Goal: Information Seeking & Learning: Check status

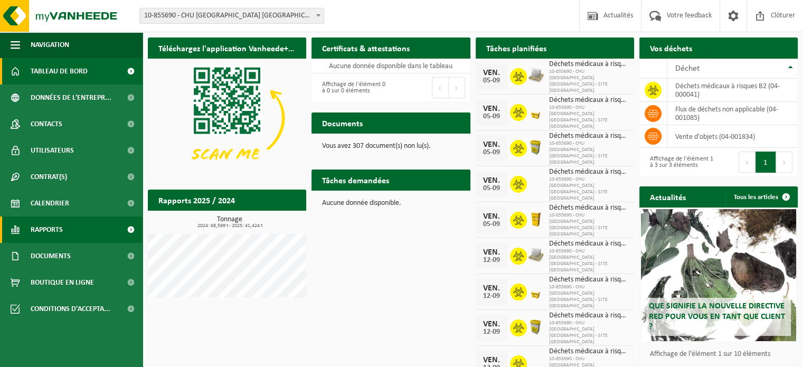
click at [57, 223] on span "Rapports" at bounding box center [47, 230] width 32 height 26
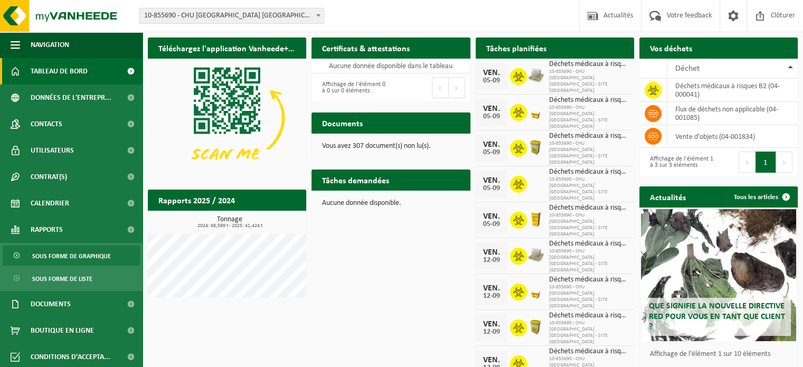
click at [92, 260] on span "Sous forme de graphique" at bounding box center [71, 256] width 79 height 20
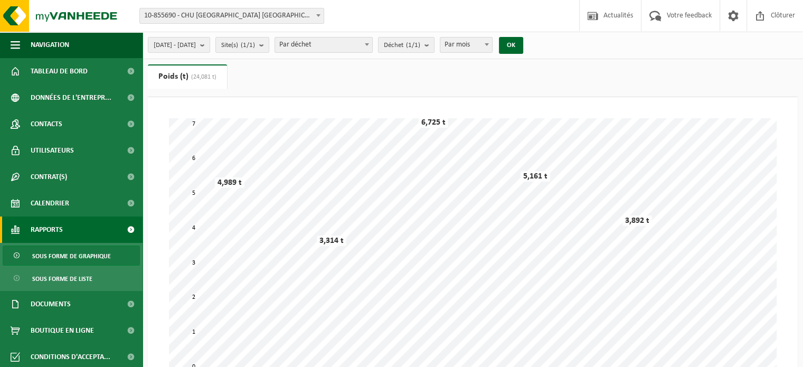
click at [268, 23] on span "10-855690 - CHU [GEOGRAPHIC_DATA] [GEOGRAPHIC_DATA] - SITE [GEOGRAPHIC_DATA] - …" at bounding box center [231, 16] width 185 height 16
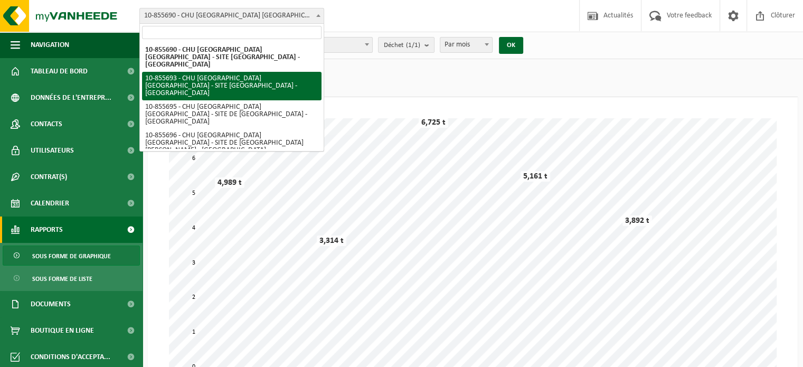
click at [349, 68] on ul "Poids (t) (24,081 t) Volume (m³)" at bounding box center [473, 80] width 650 height 33
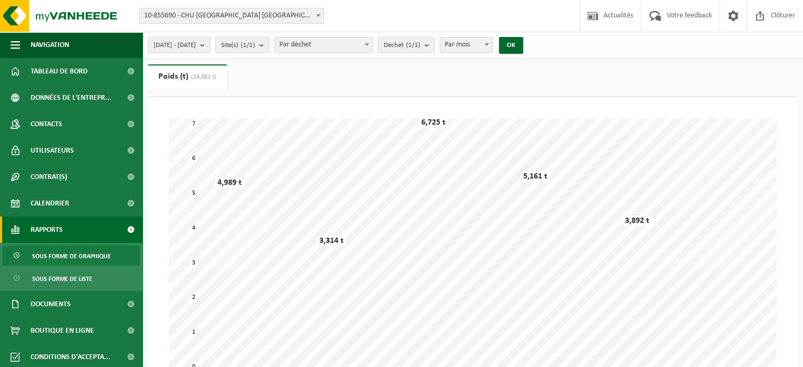
click at [255, 50] on span "Site(s) (1/1)" at bounding box center [238, 46] width 34 height 16
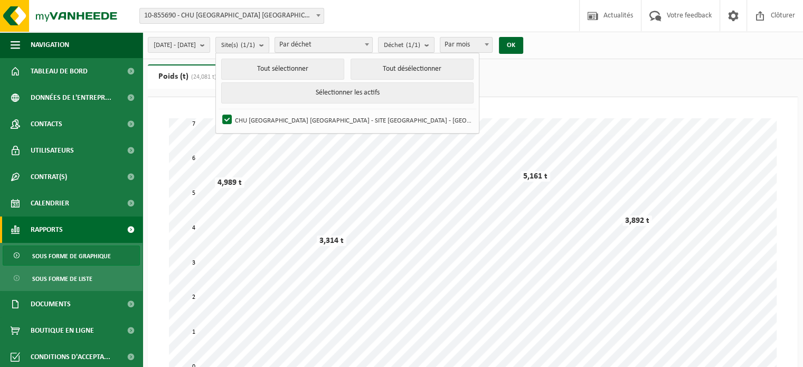
click at [255, 50] on span "Site(s) (1/1)" at bounding box center [238, 46] width 34 height 16
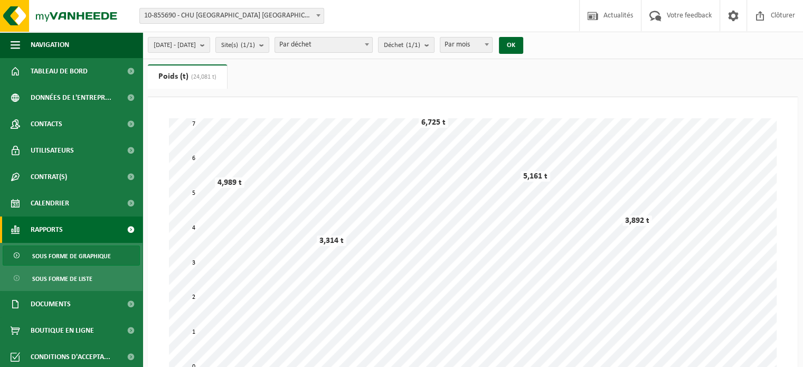
click at [292, 23] on body "Site: 10-855690 - CHU UCL NAMUR - SITE SAINT-VINCENT - DINANT 10-855693 - CHU U…" at bounding box center [401, 300] width 803 height 601
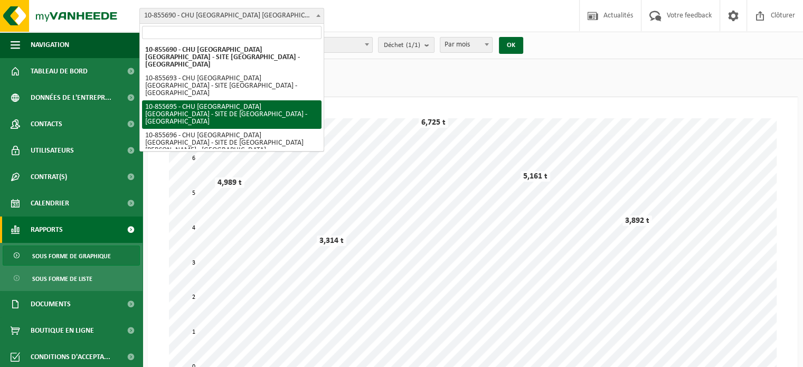
select select "98467"
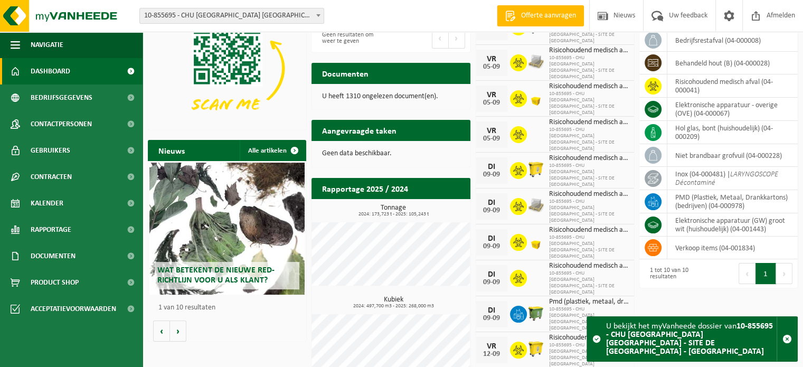
scroll to position [70, 0]
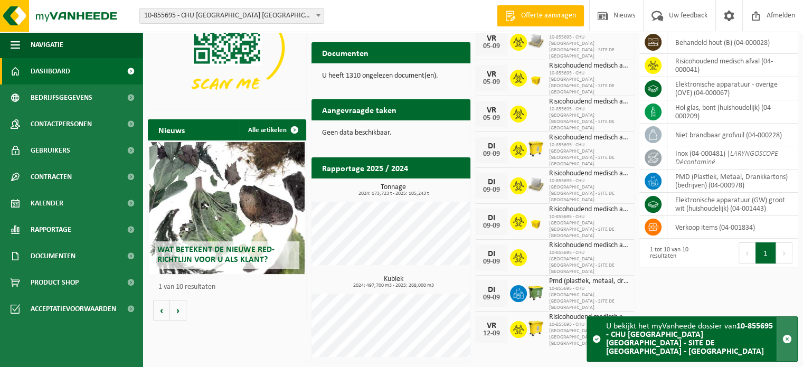
click at [790, 344] on span "button" at bounding box center [788, 339] width 10 height 10
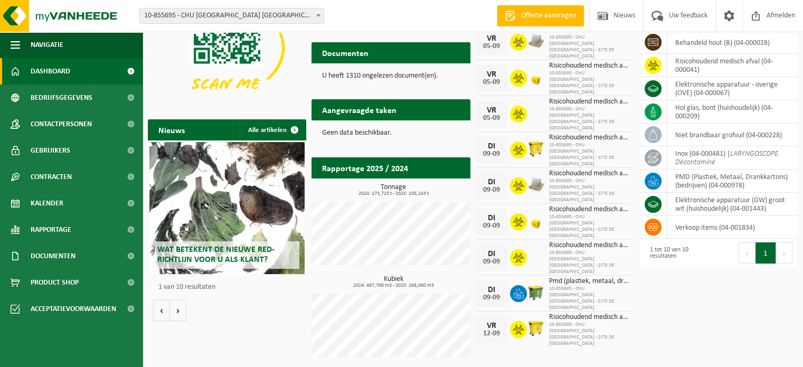
scroll to position [0, 0]
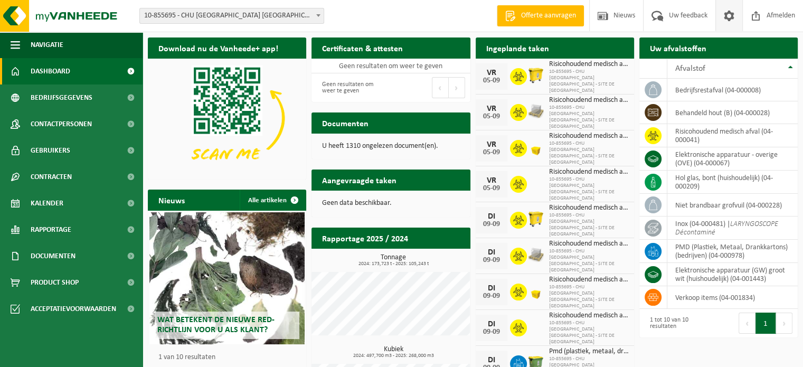
click at [729, 19] on span at bounding box center [730, 15] width 16 height 31
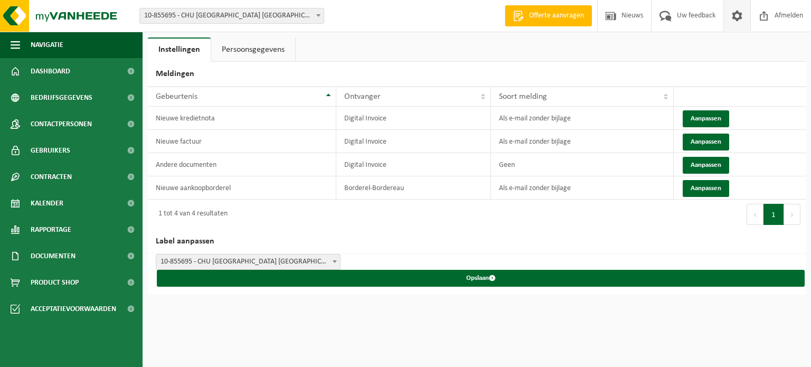
click at [490, 237] on h2 "Label aanpassen" at bounding box center [477, 241] width 658 height 25
click at [257, 52] on link "Persoonsgegevens" at bounding box center [253, 50] width 84 height 24
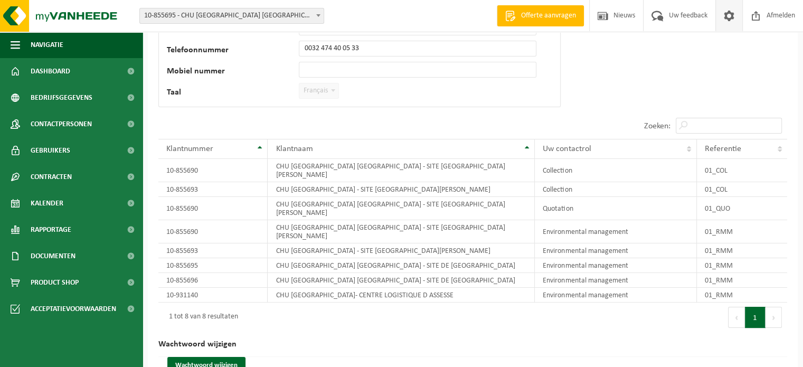
scroll to position [143, 0]
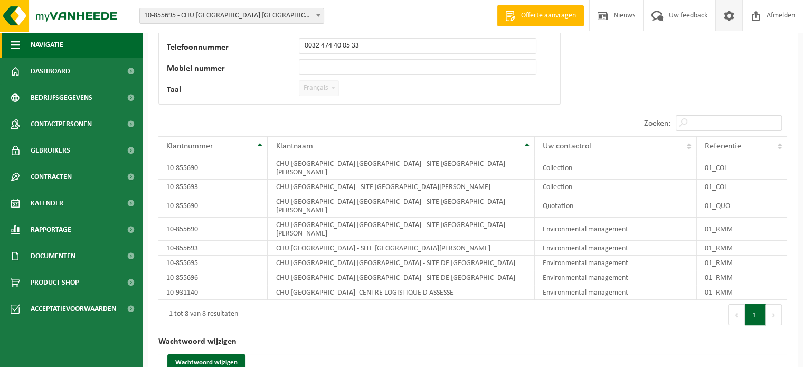
click at [16, 44] on span "button" at bounding box center [16, 45] width 10 height 26
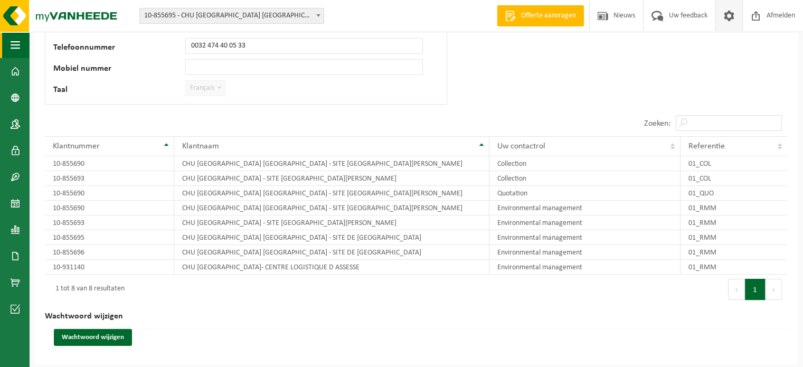
click at [16, 46] on span "button" at bounding box center [16, 45] width 10 height 26
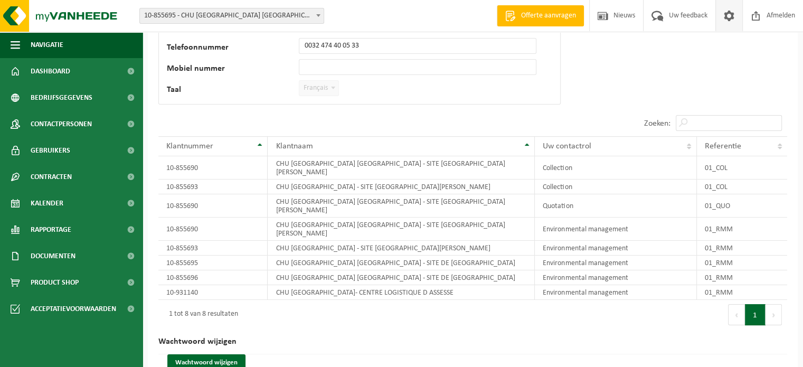
click at [674, 354] on div "Wachtwoord wijzigen" at bounding box center [472, 366] width 629 height 25
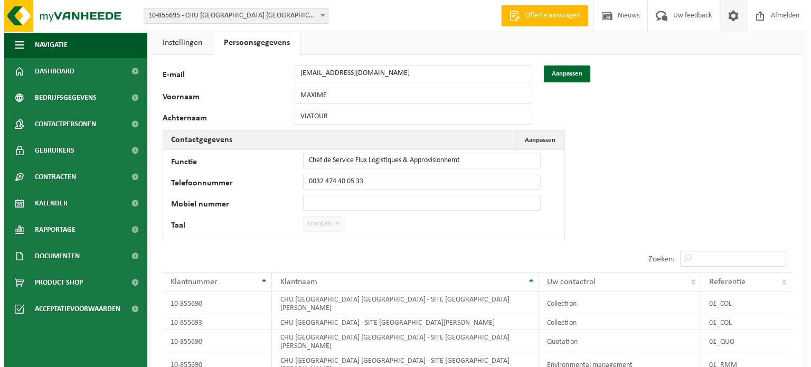
scroll to position [0, 0]
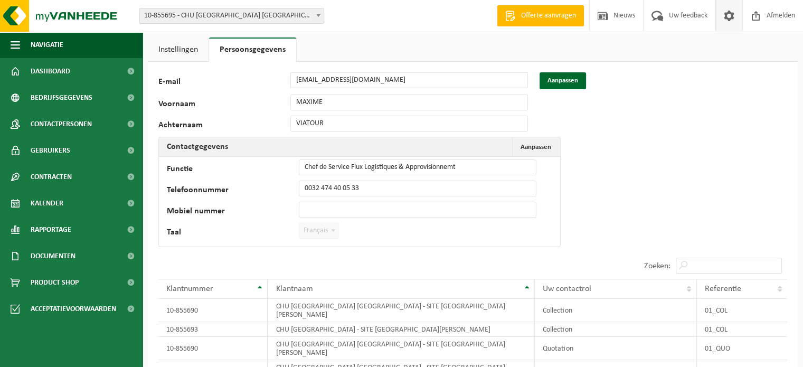
click at [180, 54] on link "Instellingen" at bounding box center [178, 50] width 61 height 24
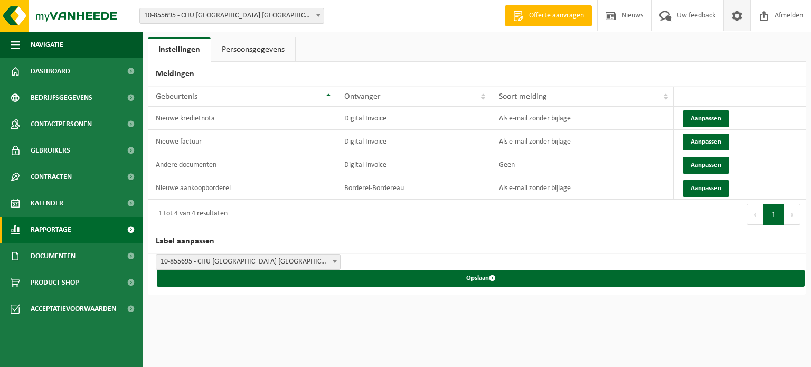
click at [60, 232] on span "Rapportage" at bounding box center [51, 230] width 41 height 26
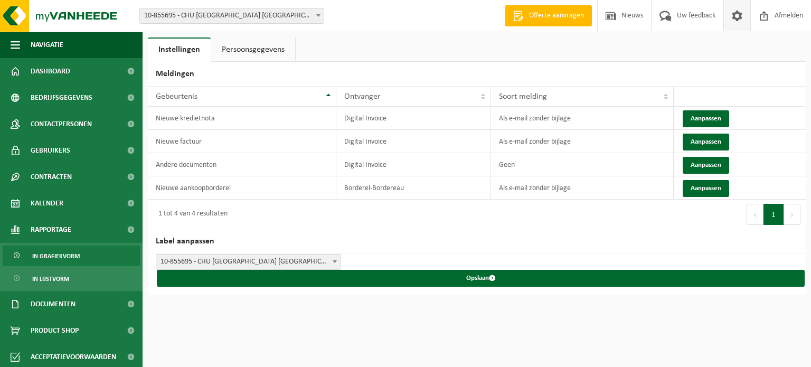
click at [54, 257] on span "In grafiekvorm" at bounding box center [56, 256] width 48 height 20
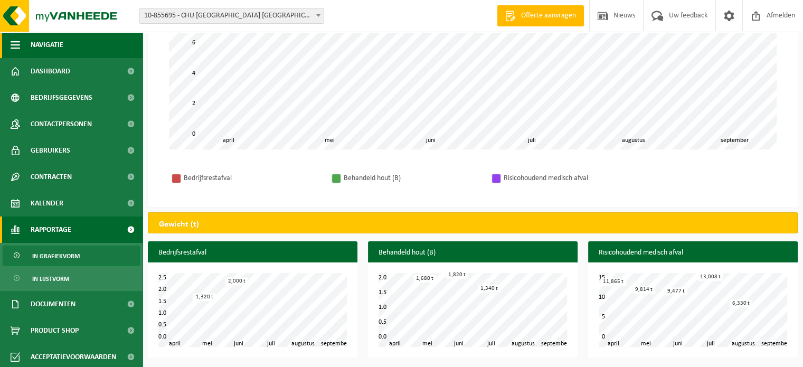
click at [13, 55] on span "button" at bounding box center [16, 45] width 10 height 26
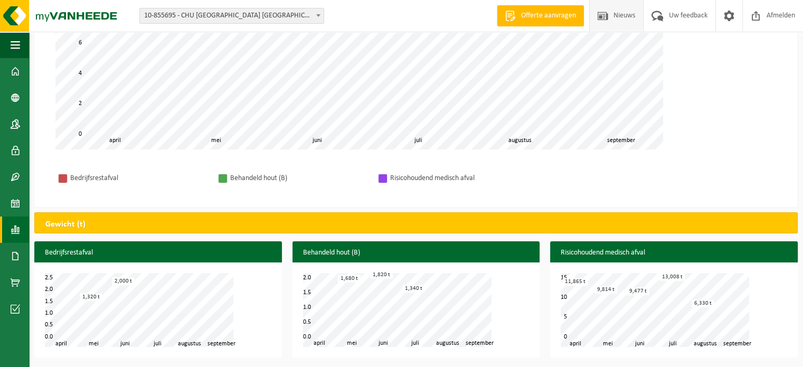
click at [619, 20] on span "Nieuws" at bounding box center [624, 15] width 27 height 31
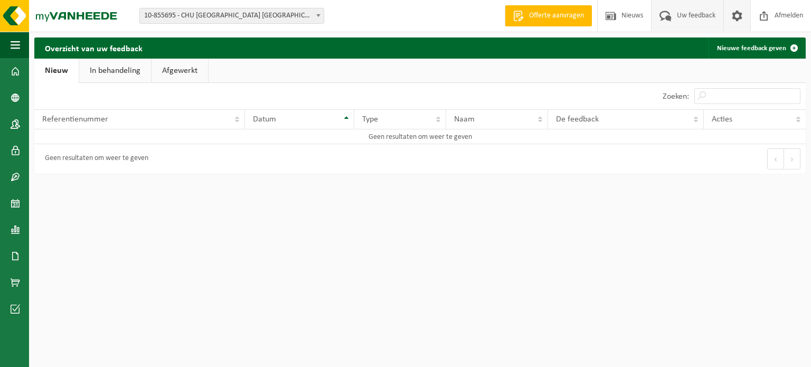
click at [742, 21] on span at bounding box center [737, 15] width 16 height 31
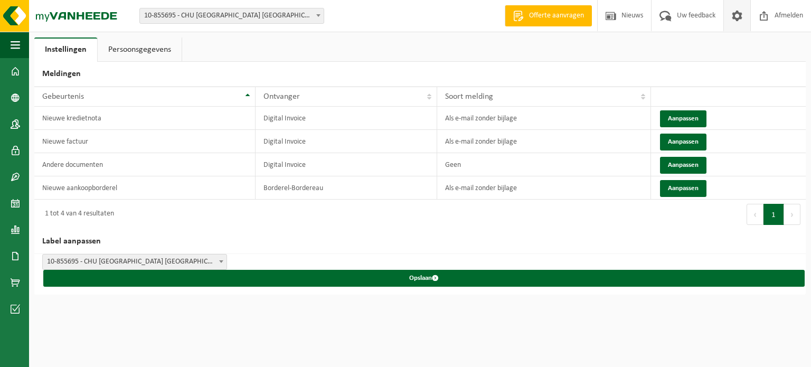
click at [125, 55] on link "Persoonsgegevens" at bounding box center [140, 50] width 84 height 24
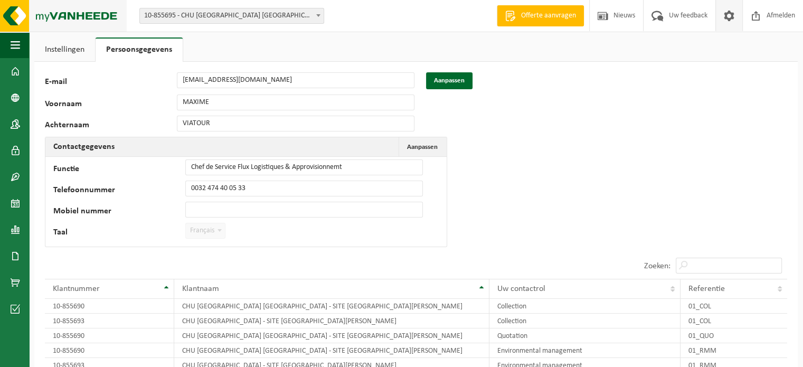
click at [17, 23] on img at bounding box center [63, 16] width 127 height 32
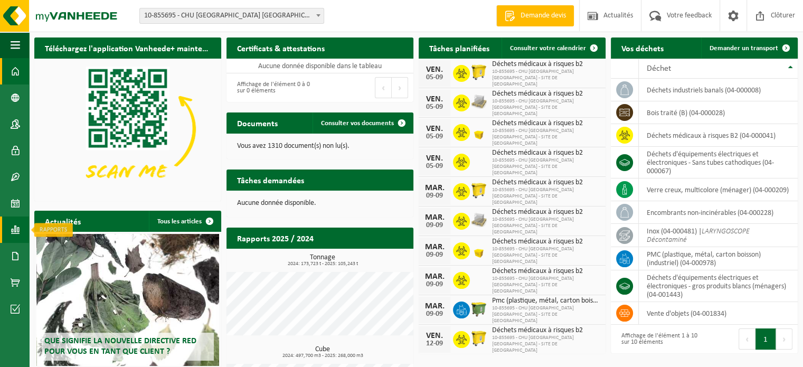
click at [13, 232] on span at bounding box center [16, 230] width 10 height 26
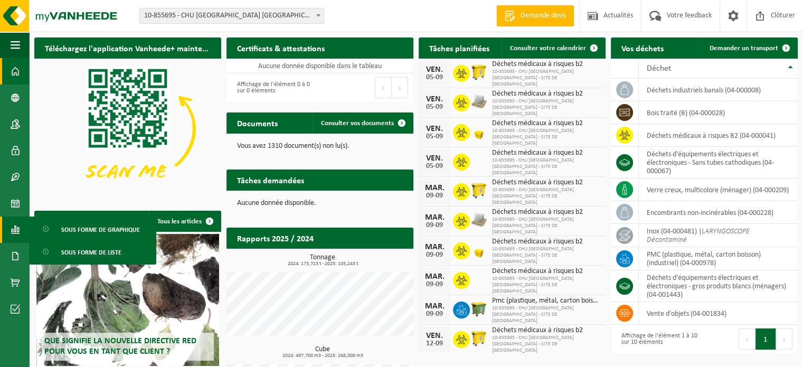
click at [74, 237] on span "Sous forme de graphique" at bounding box center [100, 230] width 79 height 20
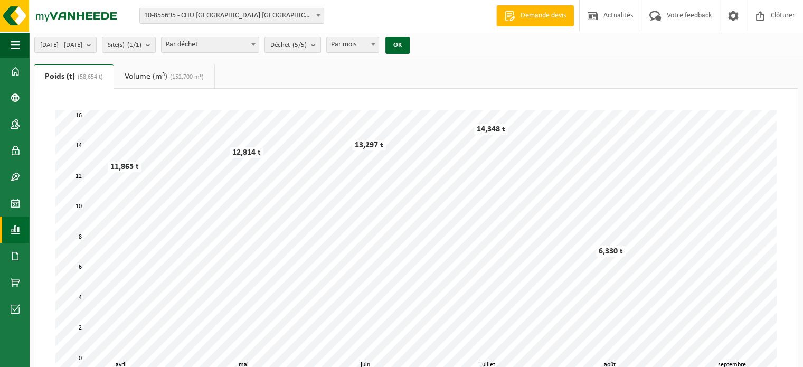
click at [228, 46] on span "Par déchet" at bounding box center [210, 45] width 97 height 15
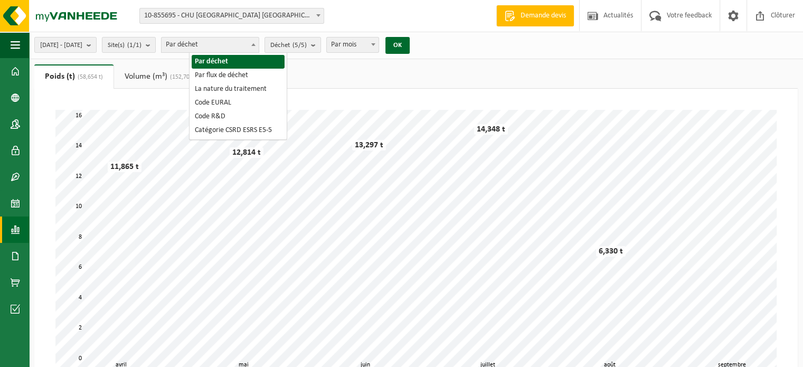
click at [217, 46] on span "Par déchet" at bounding box center [210, 45] width 97 height 15
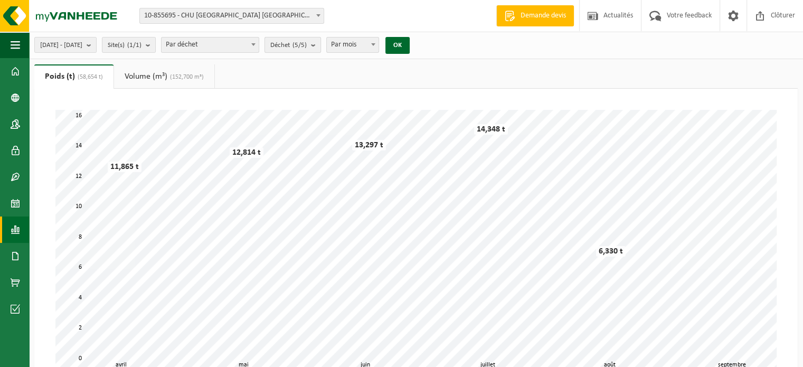
click at [307, 40] on span "Déchet (5/5)" at bounding box center [288, 46] width 36 height 16
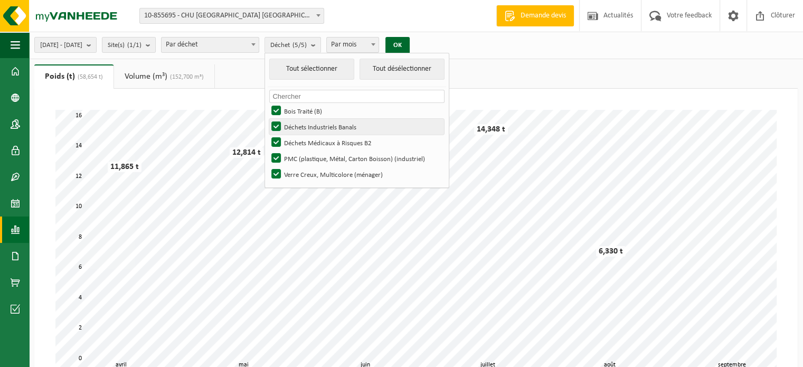
drag, startPoint x: 306, startPoint y: 108, endPoint x: 303, endPoint y: 123, distance: 14.7
click at [306, 109] on label "Bois Traité (B)" at bounding box center [356, 111] width 175 height 16
click at [268, 103] on input "Bois Traité (B)" at bounding box center [267, 102] width 1 height 1
checkbox input "false"
click at [303, 126] on label "Déchets Industriels Banals" at bounding box center [356, 127] width 175 height 16
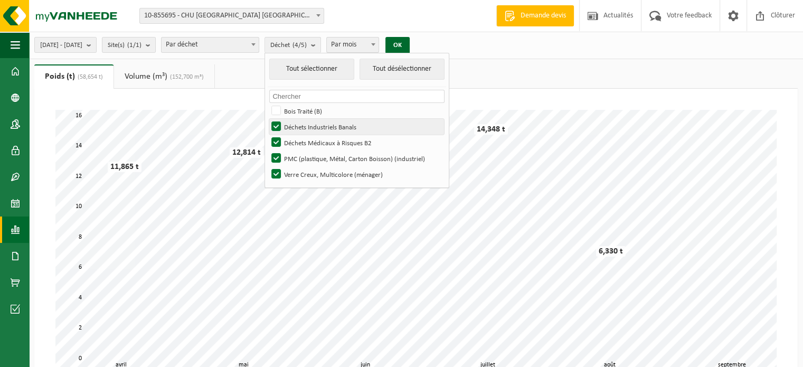
click at [268, 119] on input "Déchets Industriels Banals" at bounding box center [267, 118] width 1 height 1
checkbox input "false"
click at [302, 144] on label "Déchets Médicaux à Risques B2" at bounding box center [356, 143] width 175 height 16
click at [268, 135] on input "Déchets Médicaux à Risques B2" at bounding box center [267, 134] width 1 height 1
checkbox input "false"
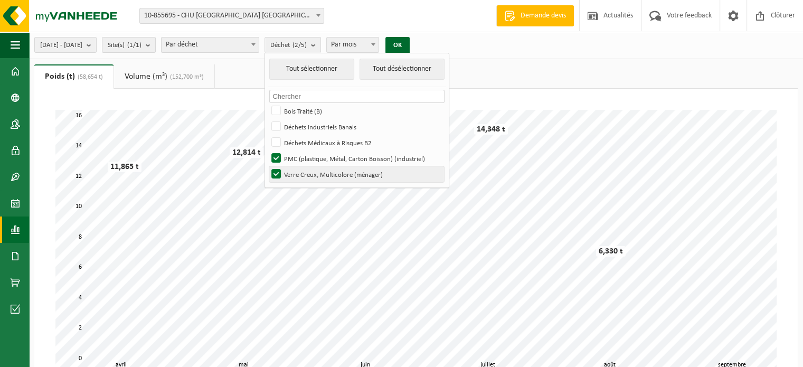
drag, startPoint x: 301, startPoint y: 158, endPoint x: 301, endPoint y: 177, distance: 19.5
click at [301, 162] on label "PMC (plastique, Métal, Carton Boisson) (industriel)" at bounding box center [356, 159] width 175 height 16
click at [268, 151] on input "PMC (plastique, Métal, Carton Boisson) (industriel)" at bounding box center [267, 150] width 1 height 1
checkbox input "false"
click at [301, 181] on label "Verre Creux, Multicolore (ménager)" at bounding box center [356, 174] width 175 height 16
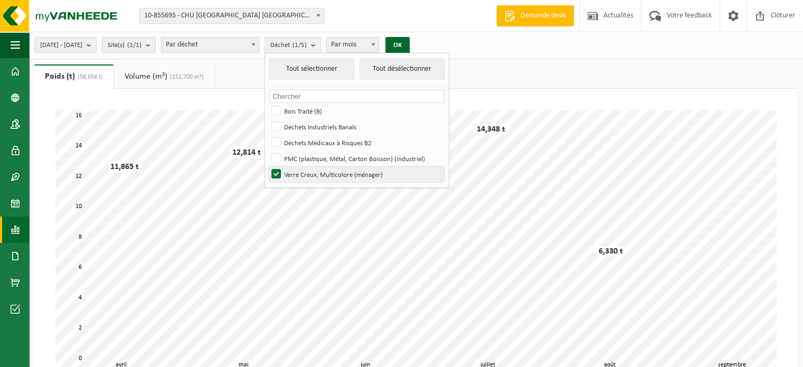
click at [268, 166] on input "Verre Creux, Multicolore (ménager)" at bounding box center [267, 166] width 1 height 1
checkbox input "false"
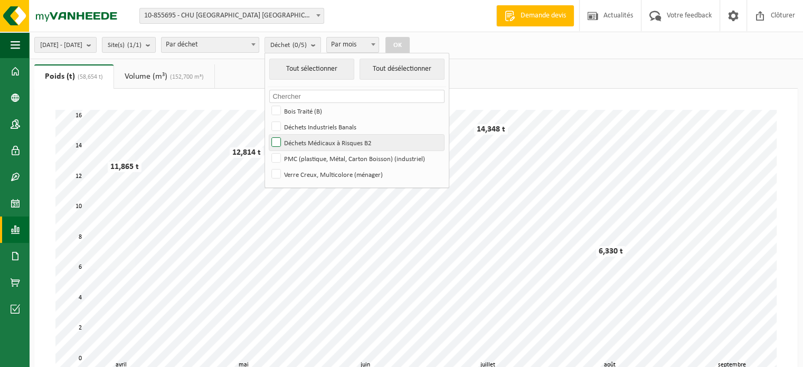
click at [297, 145] on label "Déchets Médicaux à Risques B2" at bounding box center [356, 143] width 175 height 16
click at [268, 135] on input "Déchets Médicaux à Risques B2" at bounding box center [267, 134] width 1 height 1
checkbox input "true"
click at [410, 52] on button "OK" at bounding box center [398, 45] width 24 height 17
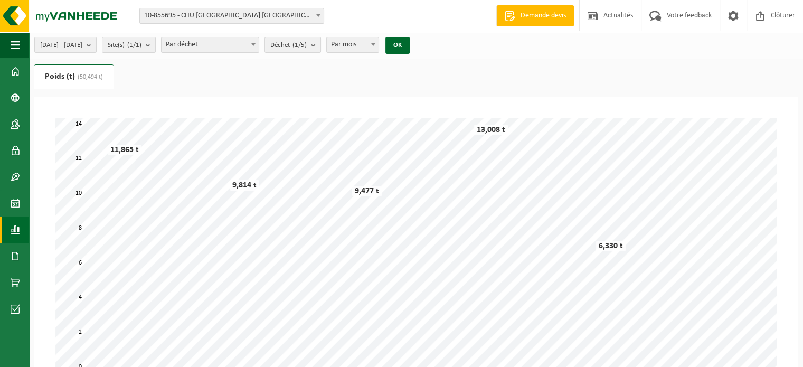
click at [379, 48] on span "Par mois" at bounding box center [353, 45] width 52 height 15
select select "3"
click at [405, 74] on ul "Poids (t) (50,494 t) Volume (m³) (152,700 m³)" at bounding box center [416, 80] width 764 height 33
click at [410, 46] on button "OK" at bounding box center [398, 45] width 24 height 17
click at [266, 80] on ul "Poids (t) (50,494 t) Volume (m³) (152,700 m³)" at bounding box center [416, 80] width 764 height 33
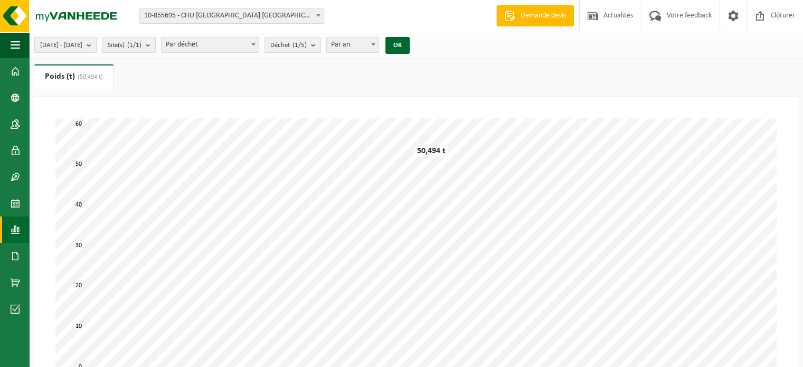
click at [82, 52] on span "2025-04-01 - 2025-09-04" at bounding box center [61, 46] width 42 height 16
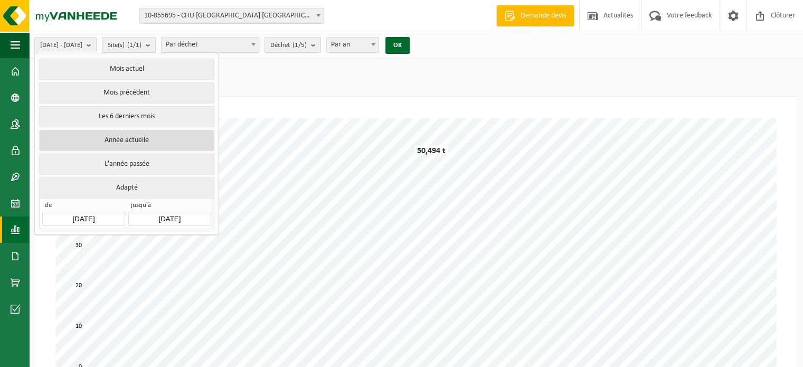
click at [152, 135] on button "Année actuelle" at bounding box center [126, 140] width 175 height 21
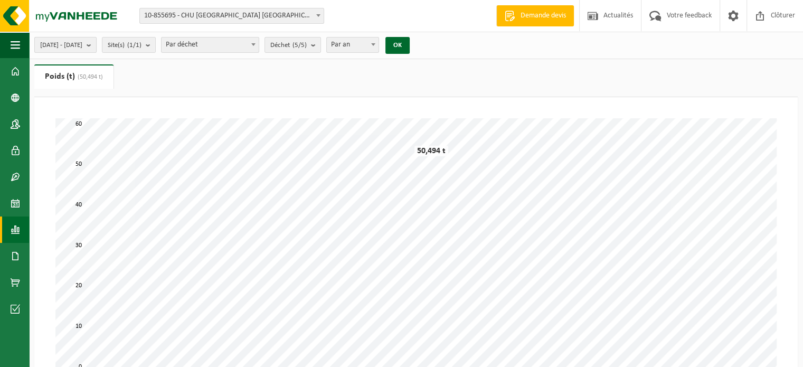
click at [82, 45] on span "2025-01-01 - 2025-09-04" at bounding box center [61, 46] width 42 height 16
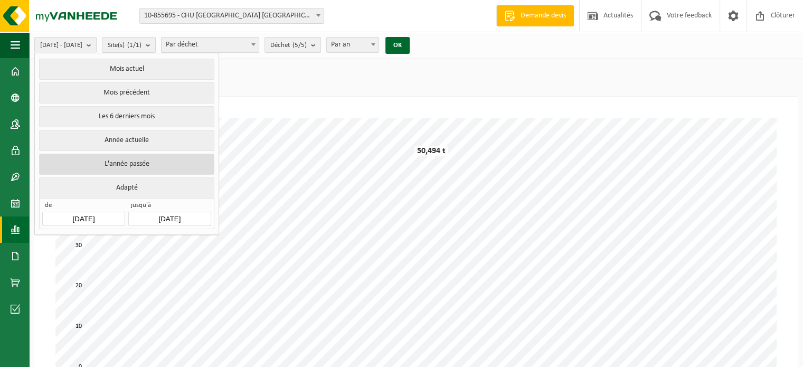
click at [157, 165] on button "L'année passée" at bounding box center [126, 164] width 175 height 21
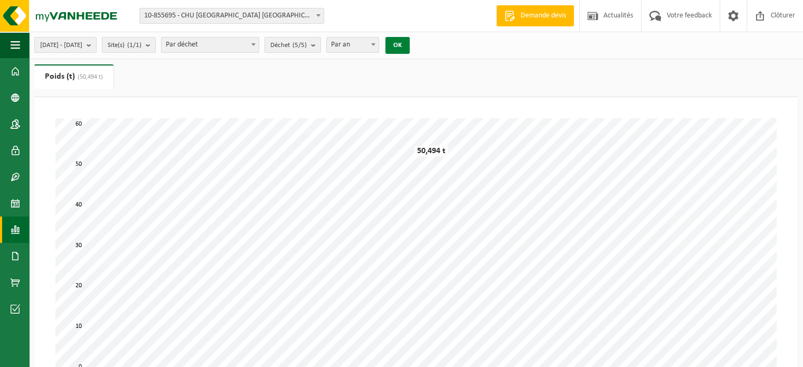
click at [410, 47] on button "OK" at bounding box center [398, 45] width 24 height 17
click at [365, 47] on span "Par an" at bounding box center [353, 45] width 52 height 15
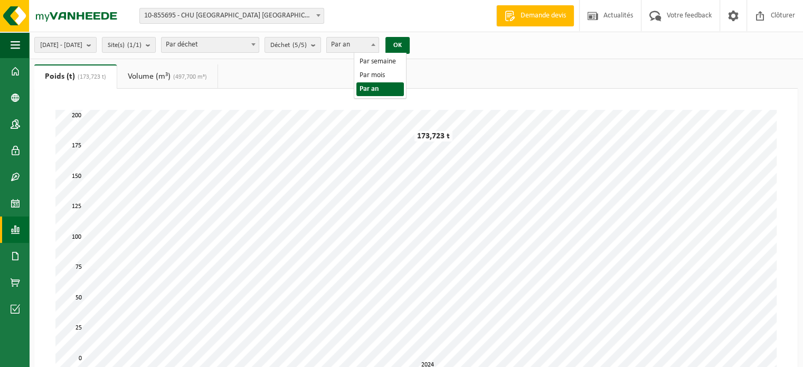
click at [365, 47] on span "Par an" at bounding box center [353, 45] width 52 height 15
click at [307, 45] on count "(5/5)" at bounding box center [300, 45] width 14 height 7
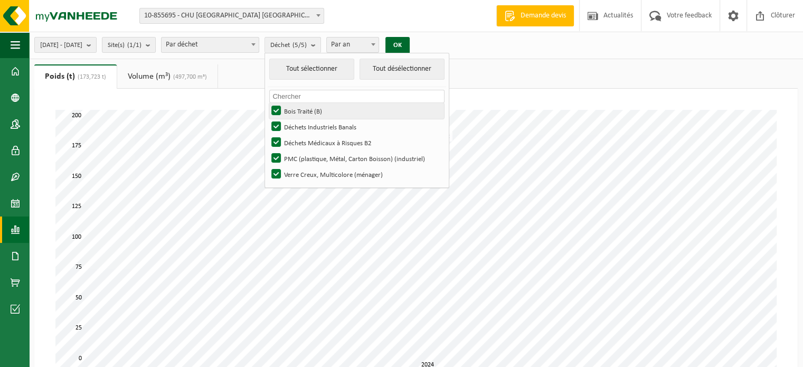
click at [304, 113] on label "Bois Traité (B)" at bounding box center [356, 111] width 175 height 16
click at [268, 103] on input "Bois Traité (B)" at bounding box center [267, 102] width 1 height 1
checkbox input "false"
drag, startPoint x: 305, startPoint y: 129, endPoint x: 304, endPoint y: 143, distance: 14.3
click at [305, 135] on ul "Tout sélectionner Tout désélectionner Pas de matériel disponible pour le crénea…" at bounding box center [357, 120] width 184 height 134
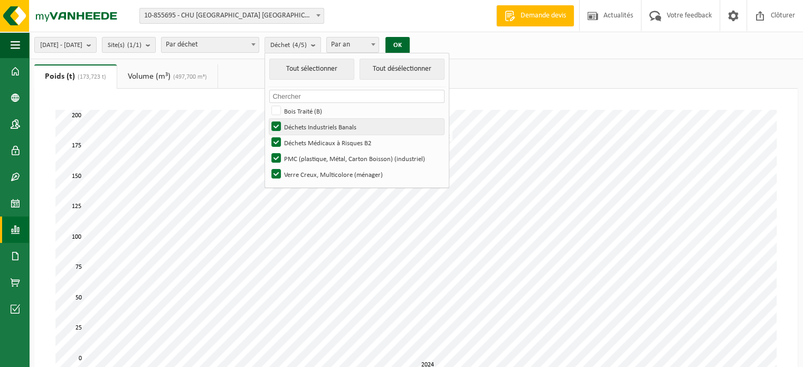
click at [303, 127] on label "Déchets Industriels Banals" at bounding box center [356, 127] width 175 height 16
click at [268, 119] on input "Déchets Industriels Banals" at bounding box center [267, 118] width 1 height 1
checkbox input "false"
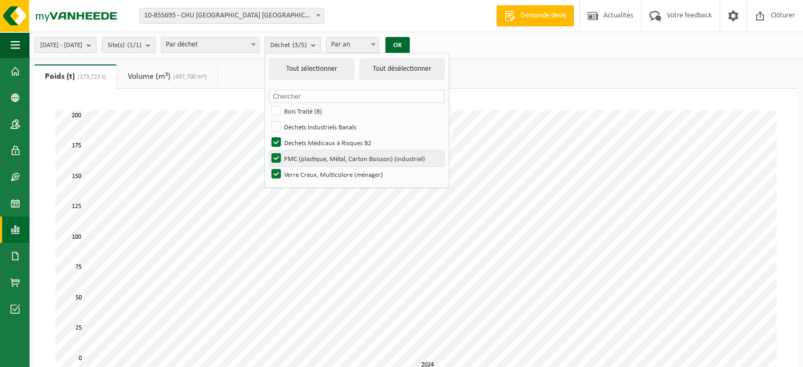
click at [304, 160] on label "PMC (plastique, Métal, Carton Boisson) (industriel)" at bounding box center [356, 159] width 175 height 16
click at [268, 151] on input "PMC (plastique, Métal, Carton Boisson) (industriel)" at bounding box center [267, 150] width 1 height 1
checkbox input "false"
click at [301, 175] on label "Verre Creux, Multicolore (ménager)" at bounding box center [356, 174] width 175 height 16
click at [268, 166] on input "Verre Creux, Multicolore (ménager)" at bounding box center [267, 166] width 1 height 1
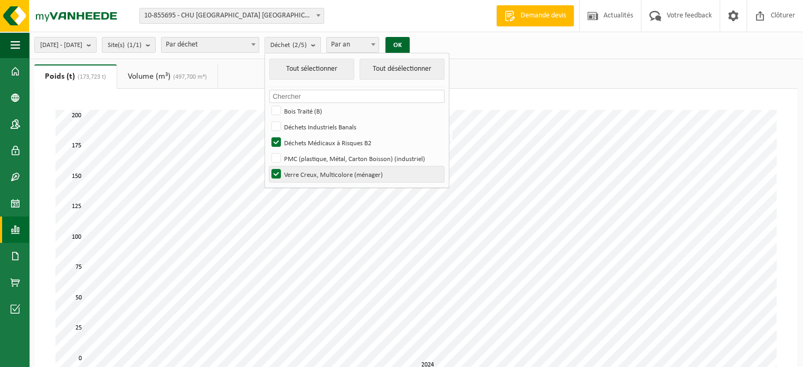
checkbox input "false"
click at [410, 43] on button "OK" at bounding box center [398, 45] width 24 height 17
